Goal: Find specific page/section: Find specific page/section

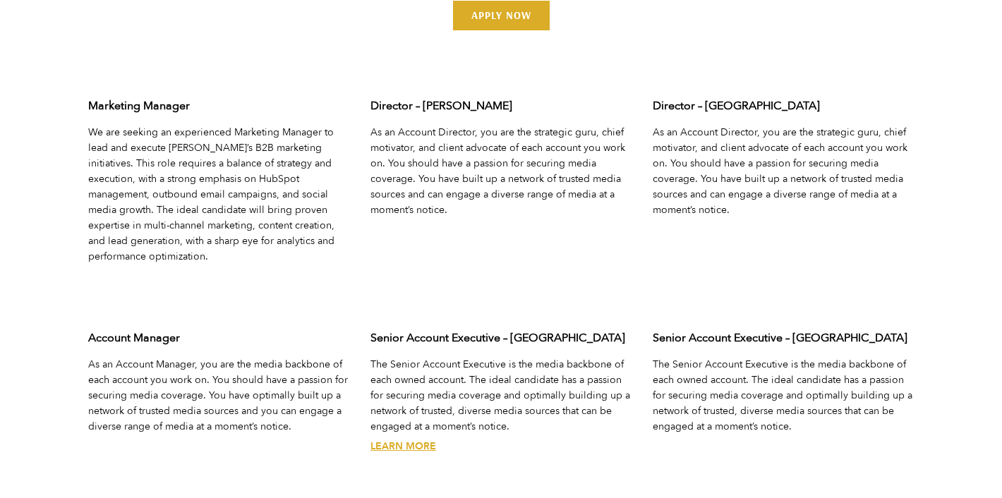
scroll to position [4444, 0]
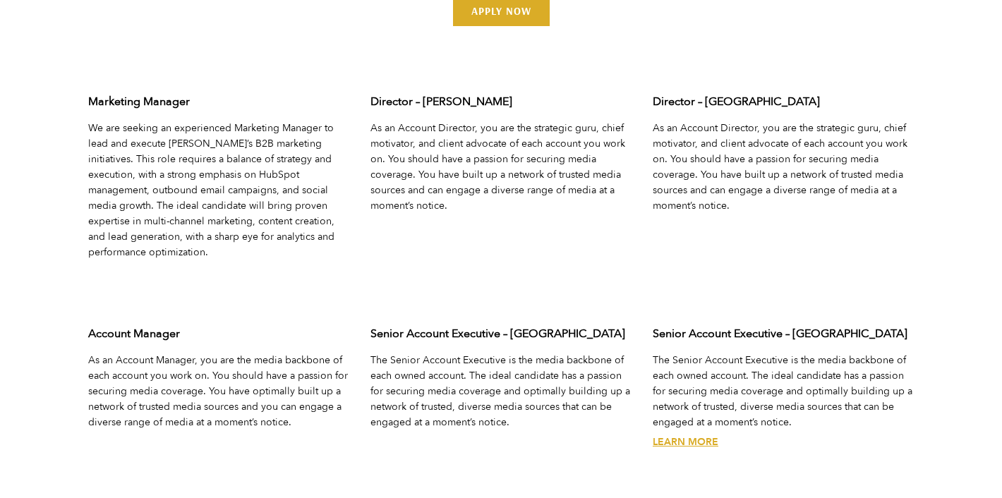
click at [686, 435] on link "Learn More" at bounding box center [686, 441] width 66 height 13
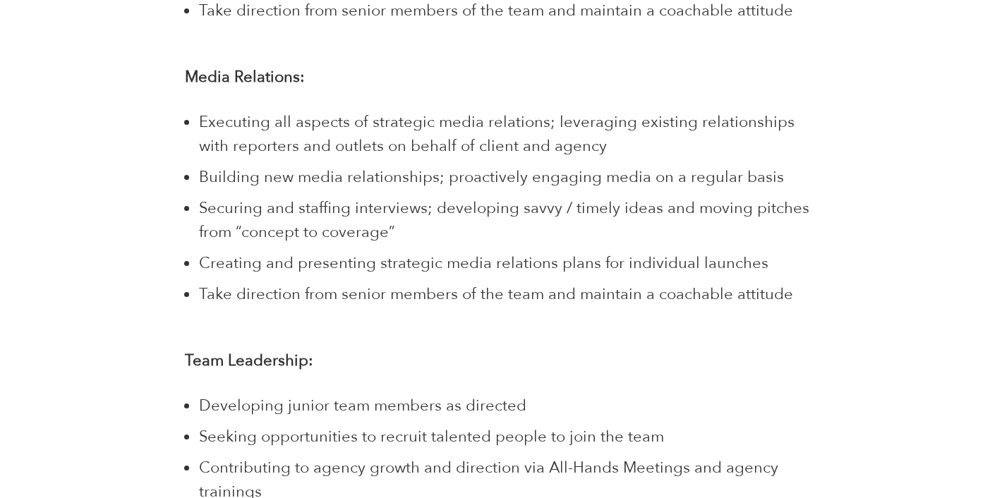
scroll to position [1439, 0]
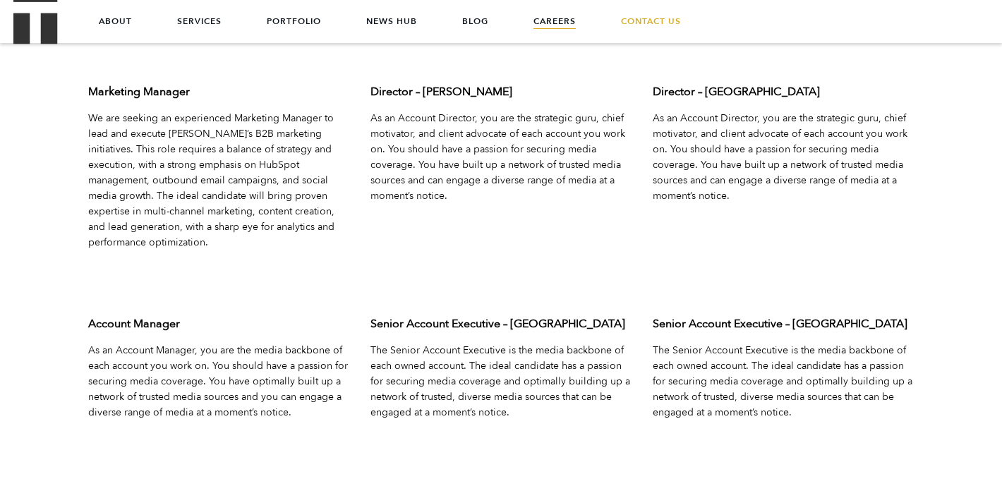
scroll to position [4444, 0]
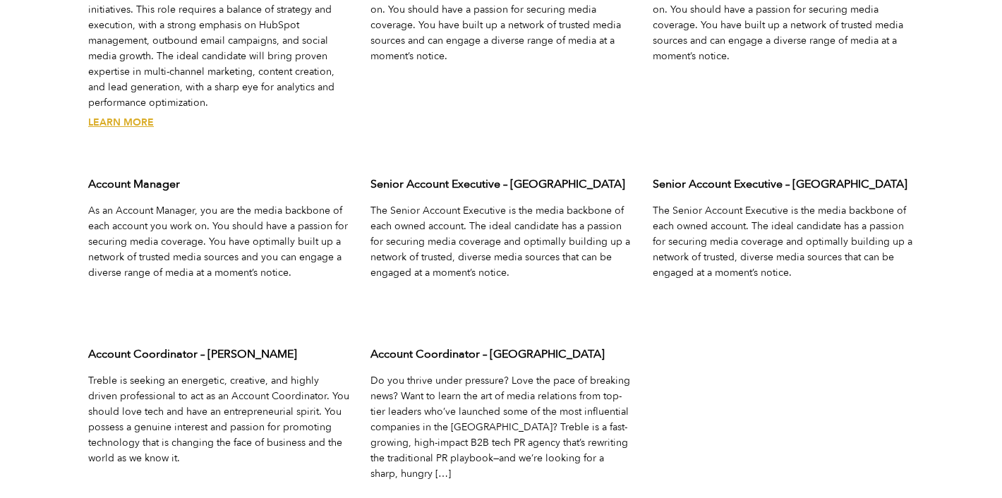
scroll to position [4596, 0]
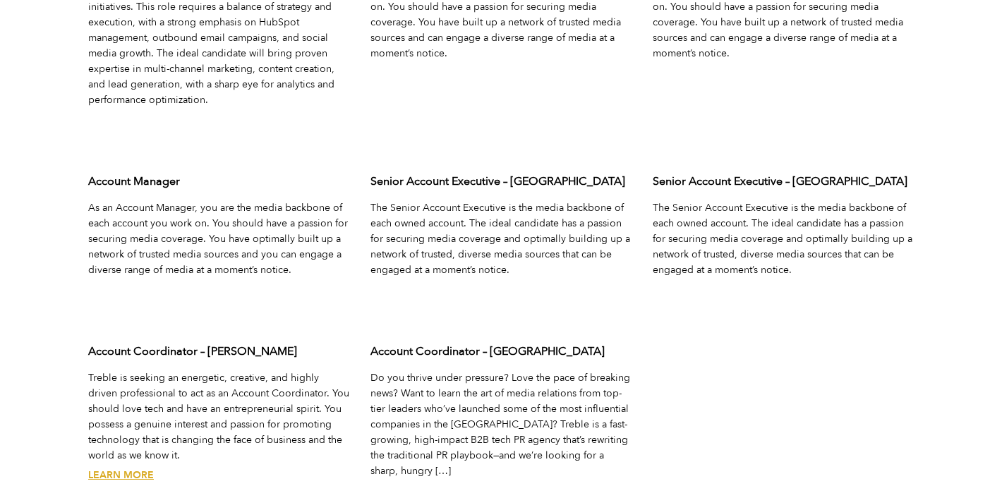
click at [126, 468] on link "Learn More" at bounding box center [121, 474] width 66 height 13
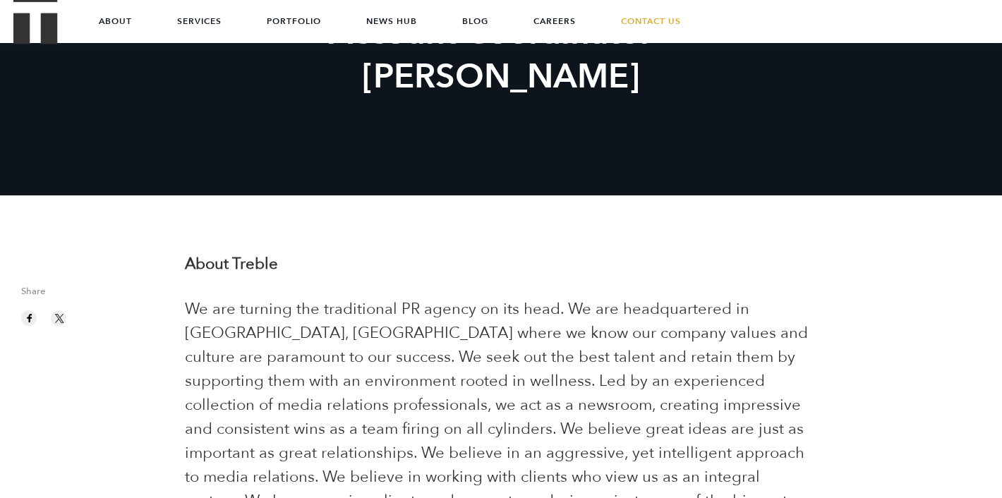
scroll to position [172, 0]
